Goal: Check status: Verify the current state of an ongoing process or item

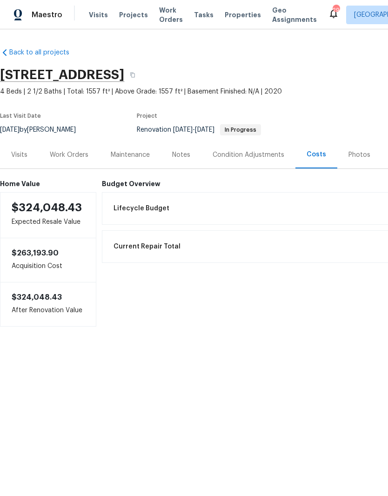
scroll to position [0, 138]
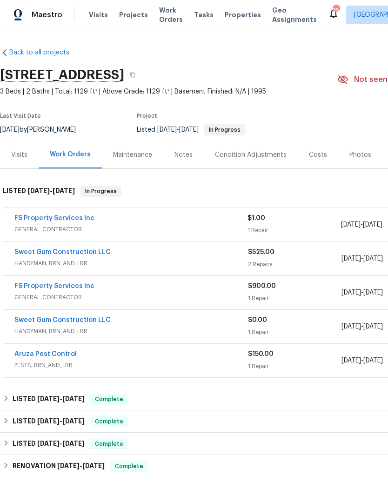
click at [196, 160] on div "Notes" at bounding box center [183, 154] width 40 height 27
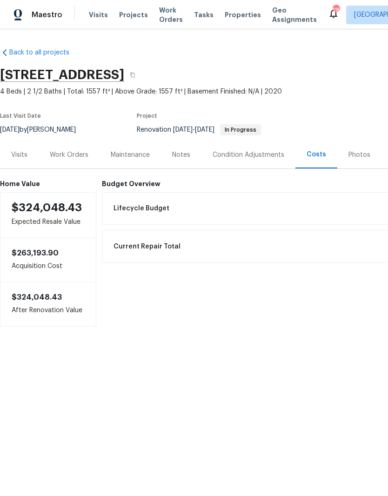
click at [58, 161] on div "Work Orders" at bounding box center [69, 154] width 61 height 27
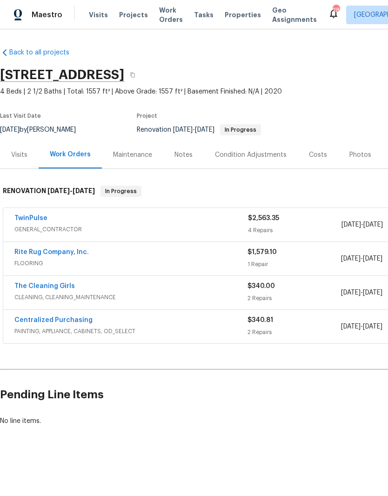
click at [18, 250] on link "Rite Rug Company, Inc." at bounding box center [51, 252] width 74 height 7
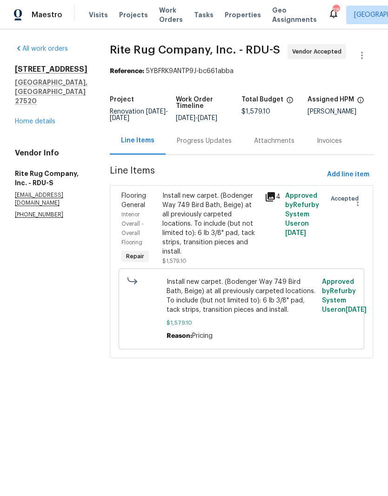
click at [204, 146] on div "Progress Updates" at bounding box center [204, 140] width 55 height 9
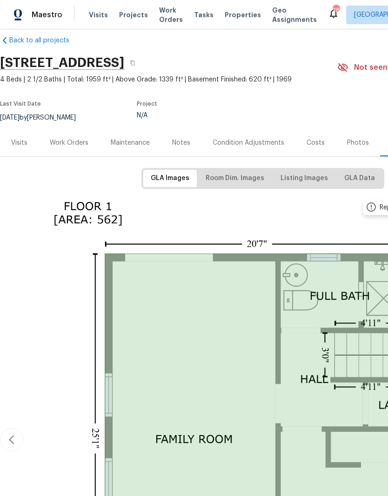
scroll to position [12, 0]
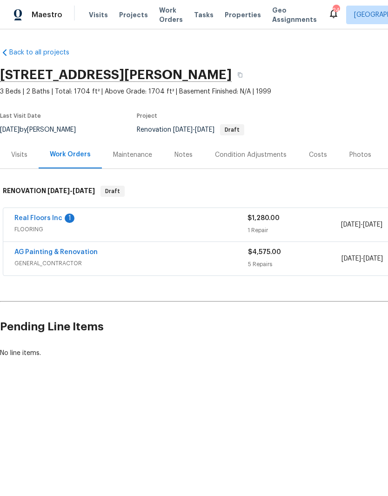
click at [21, 221] on link "Real Floors Inc" at bounding box center [38, 218] width 48 height 7
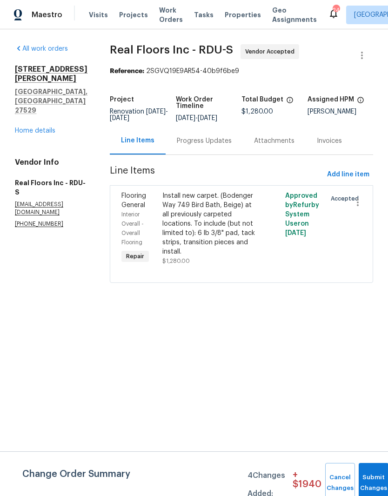
click at [216, 146] on div "Progress Updates" at bounding box center [204, 140] width 55 height 9
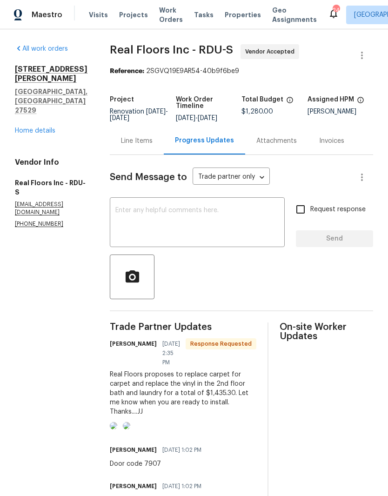
click at [130, 430] on img at bounding box center [126, 425] width 7 height 7
